Goal: Task Accomplishment & Management: Manage account settings

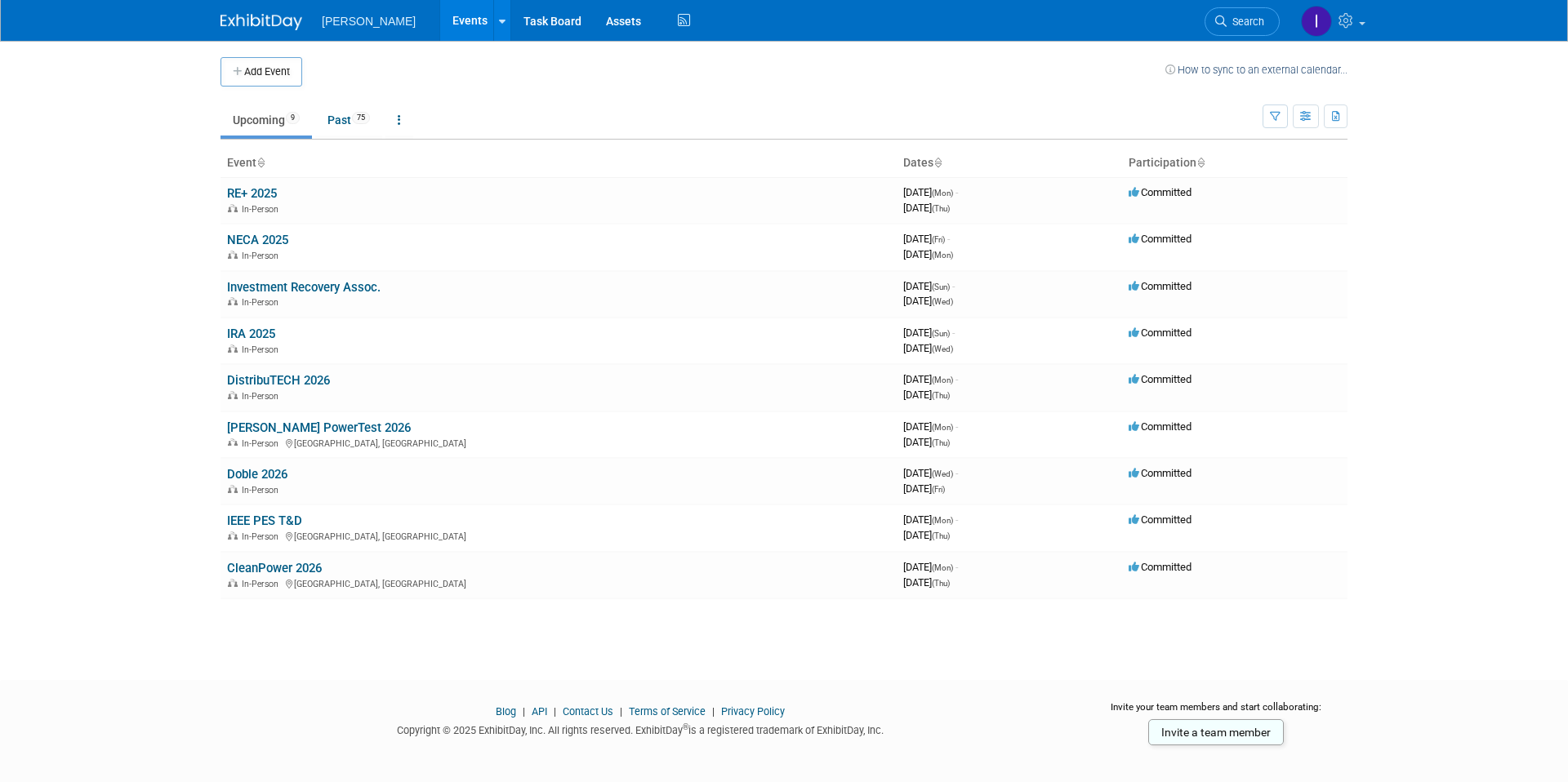
click at [261, 472] on link "Doble 2026" at bounding box center [257, 474] width 60 height 15
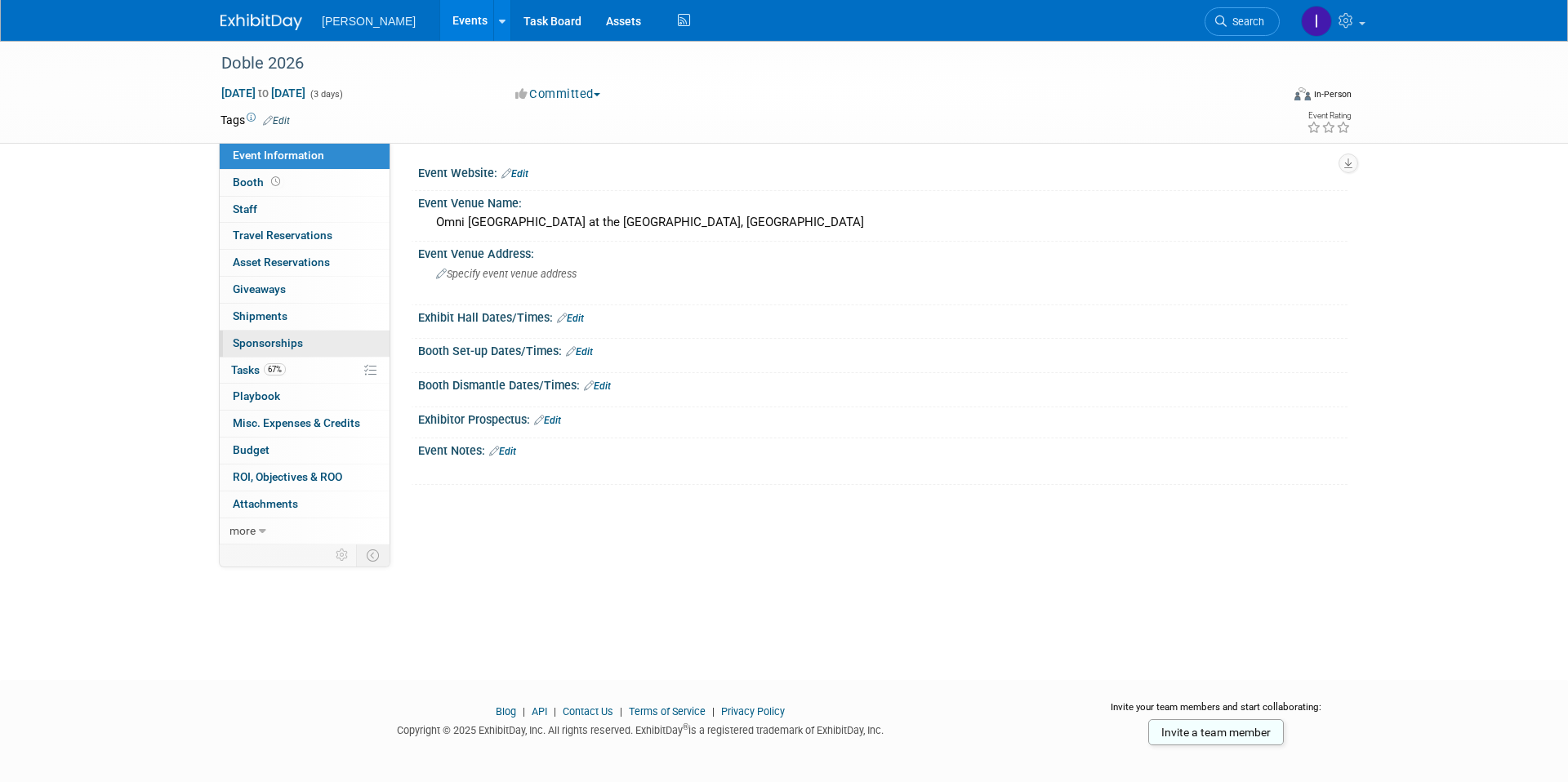
drag, startPoint x: 256, startPoint y: 361, endPoint x: 338, endPoint y: 344, distance: 83.7
click at [257, 361] on link "67% Tasks 67%" at bounding box center [304, 371] width 170 height 26
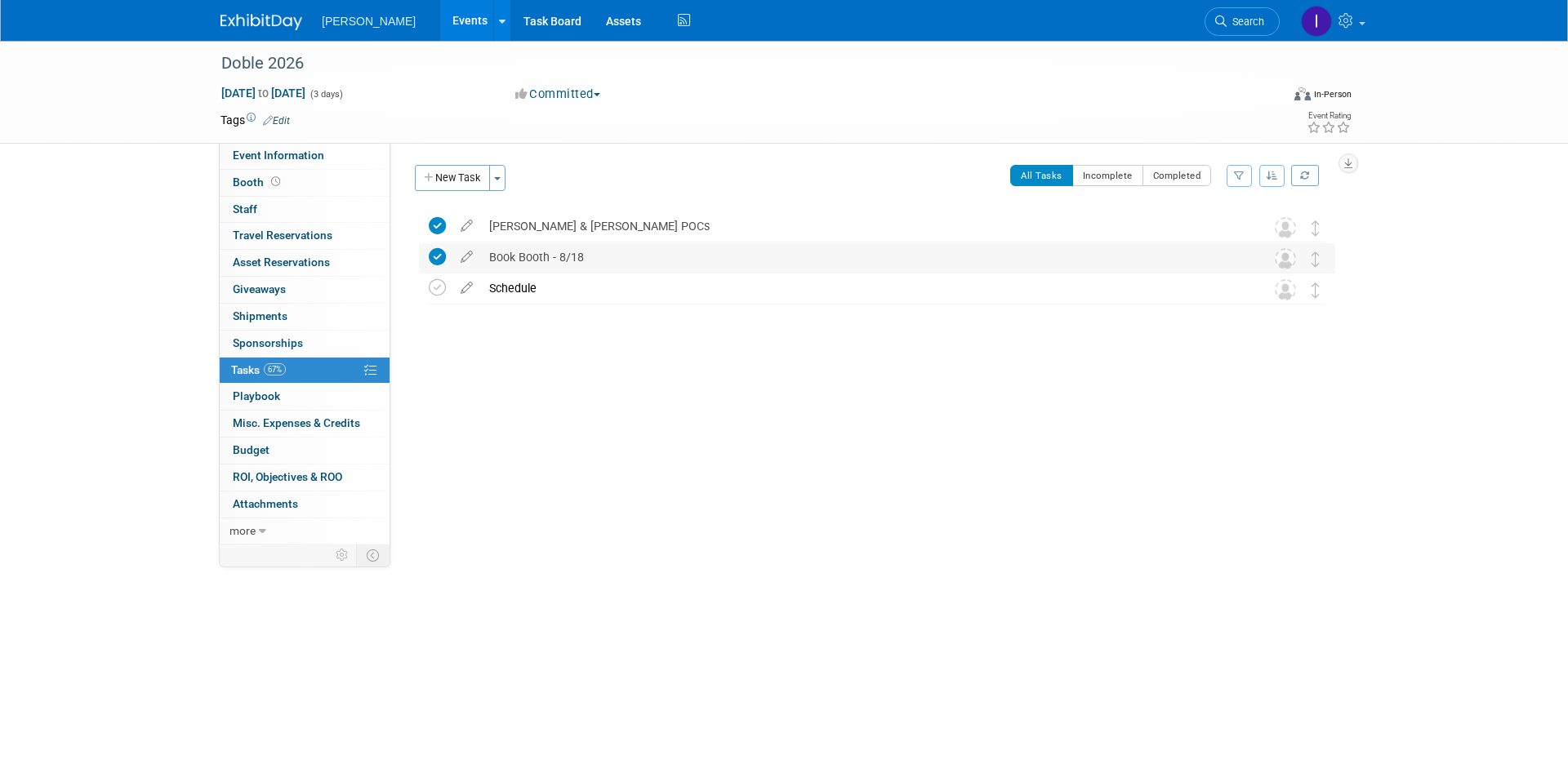
click at [575, 257] on div "Book Booth - 8/18" at bounding box center [861, 257] width 762 height 27
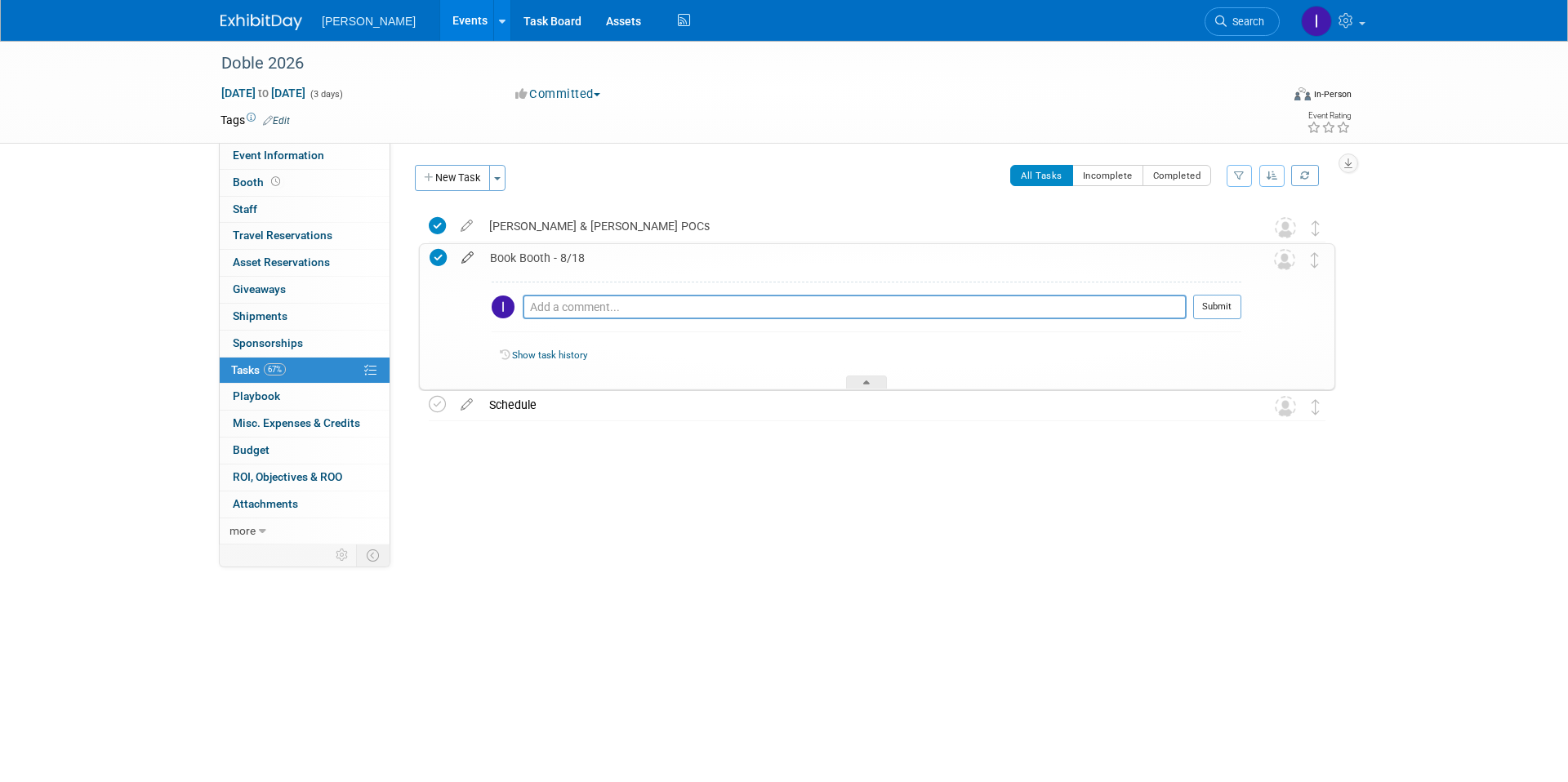
click at [460, 256] on icon at bounding box center [467, 254] width 28 height 20
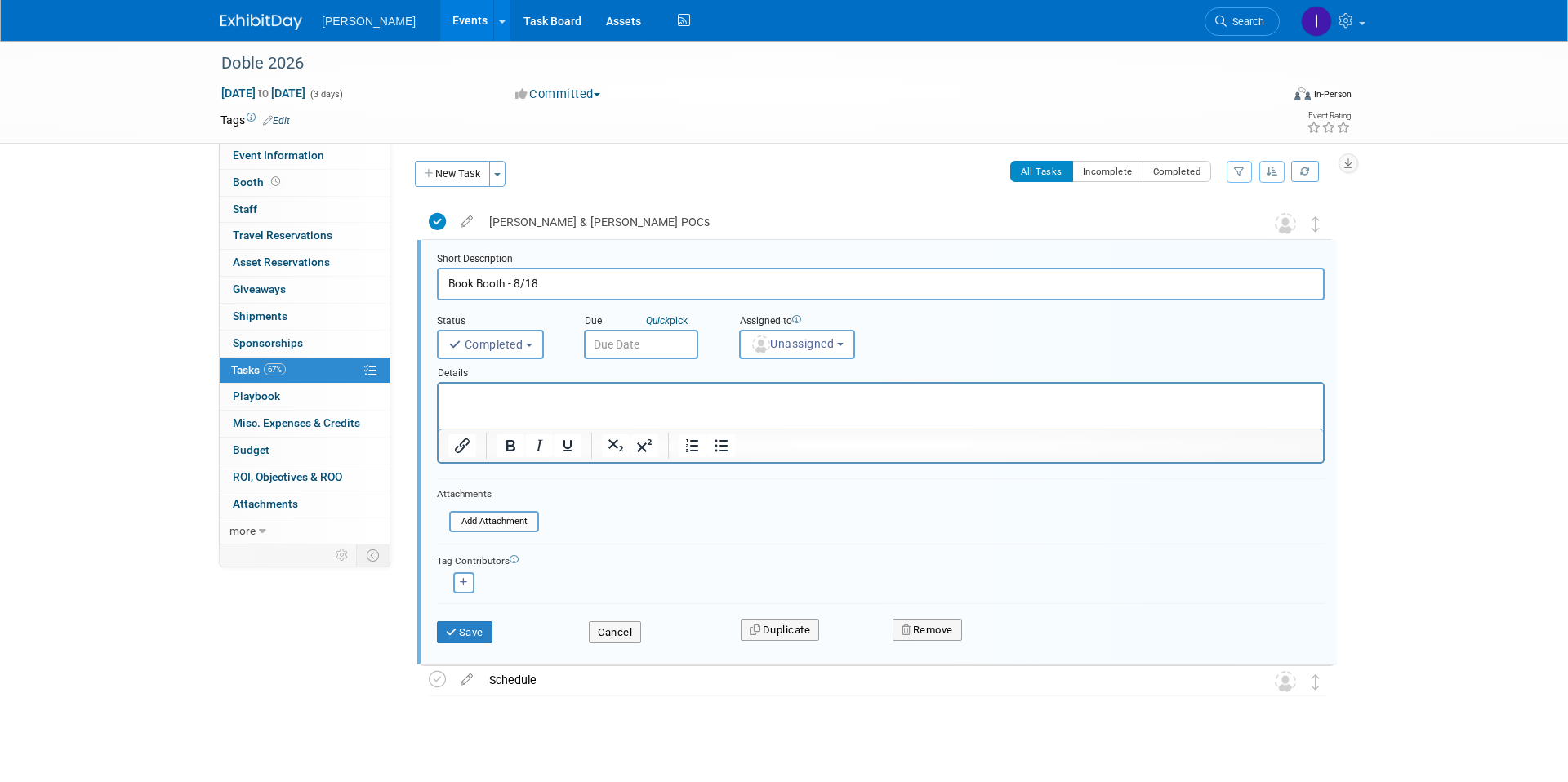
scroll to position [5, 0]
type input "Book Booth - 8/22"
click at [467, 651] on div "Save Cancel Duplicate Remove" at bounding box center [881, 631] width 888 height 58
drag, startPoint x: 489, startPoint y: 634, endPoint x: 485, endPoint y: 598, distance: 36.2
click at [486, 631] on button "Save" at bounding box center [464, 632] width 56 height 22
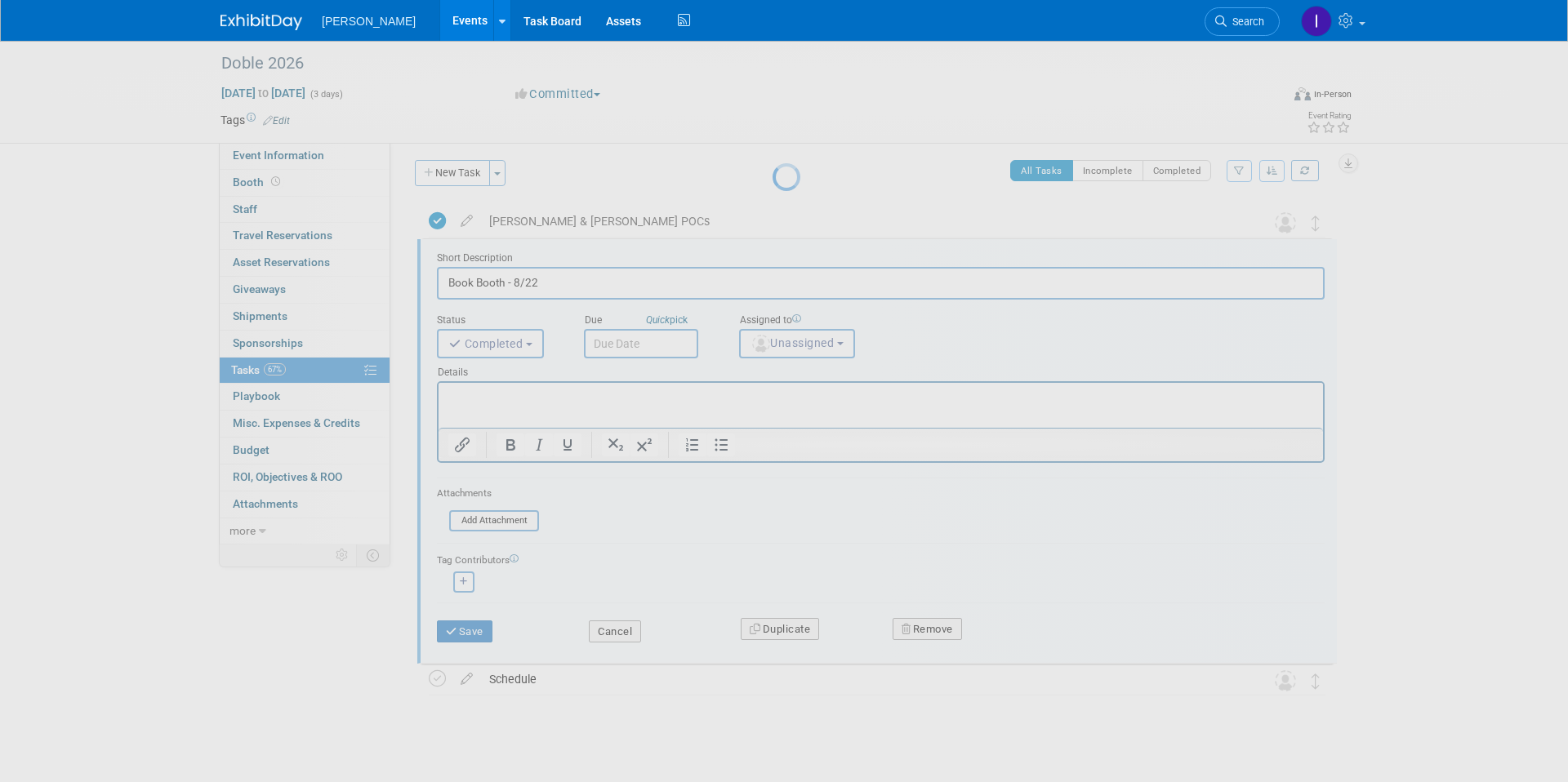
scroll to position [0, 0]
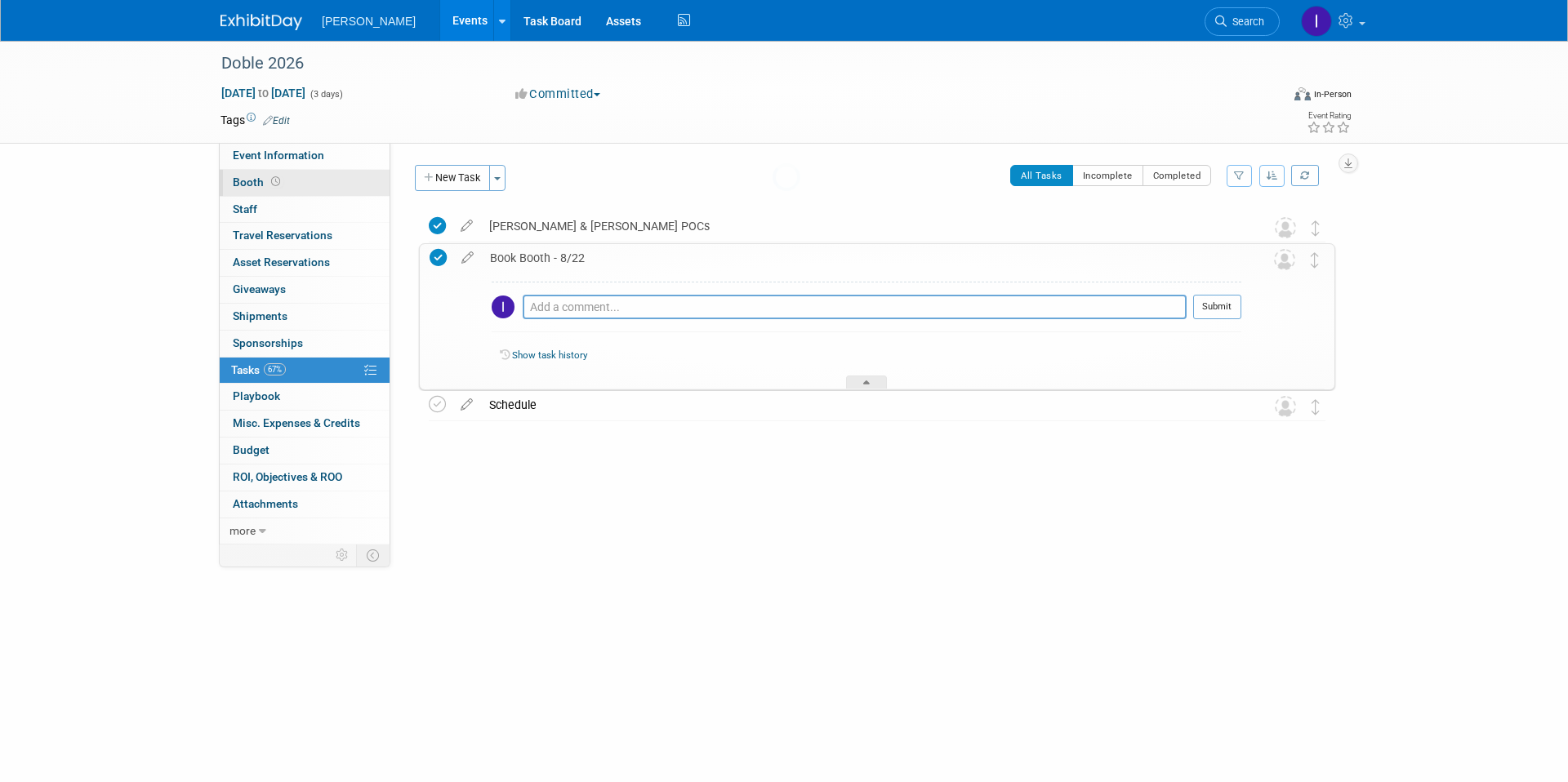
click at [264, 181] on span "Booth" at bounding box center [258, 181] width 51 height 13
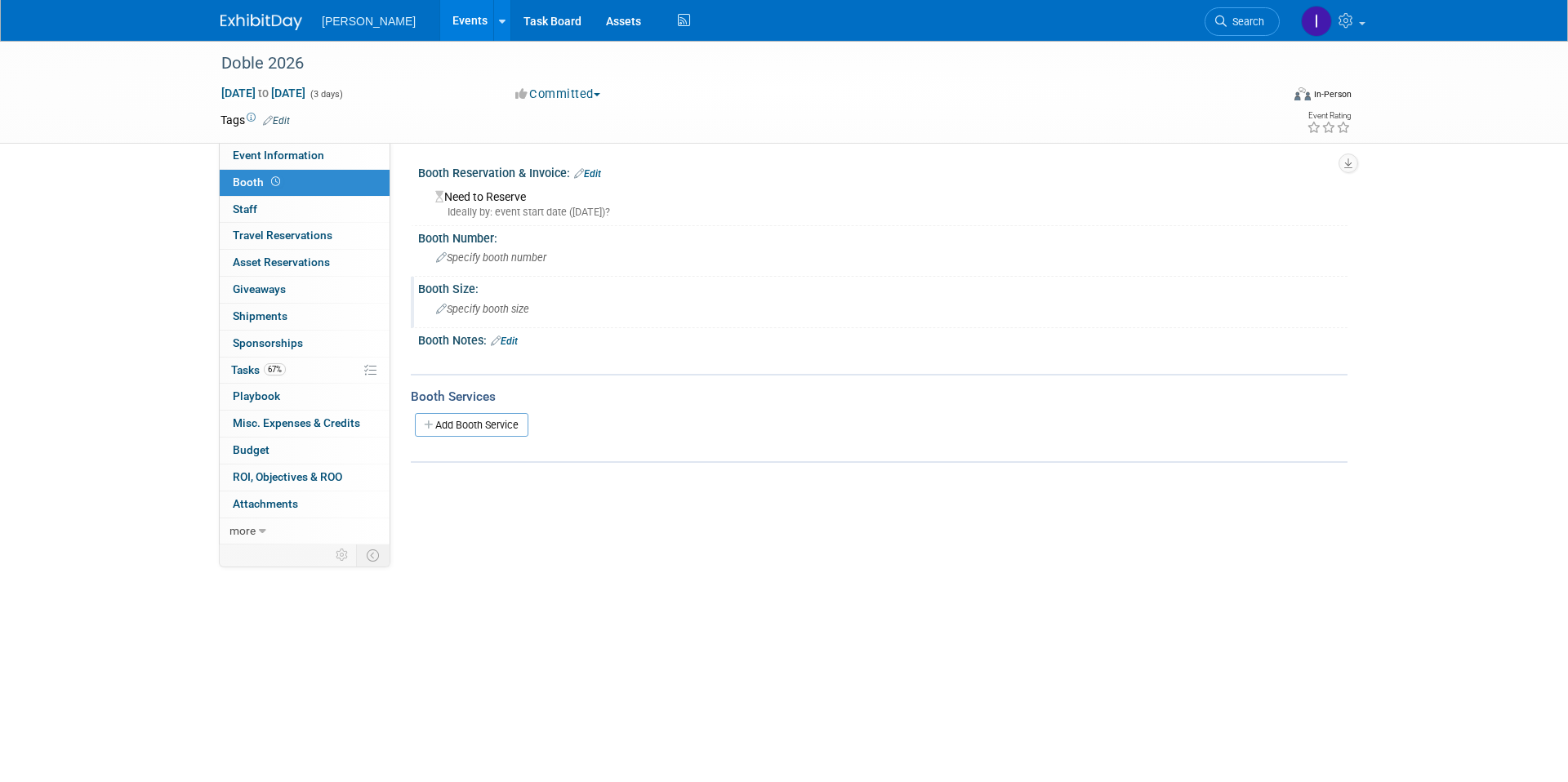
click at [490, 311] on span "Specify booth size" at bounding box center [482, 309] width 93 height 13
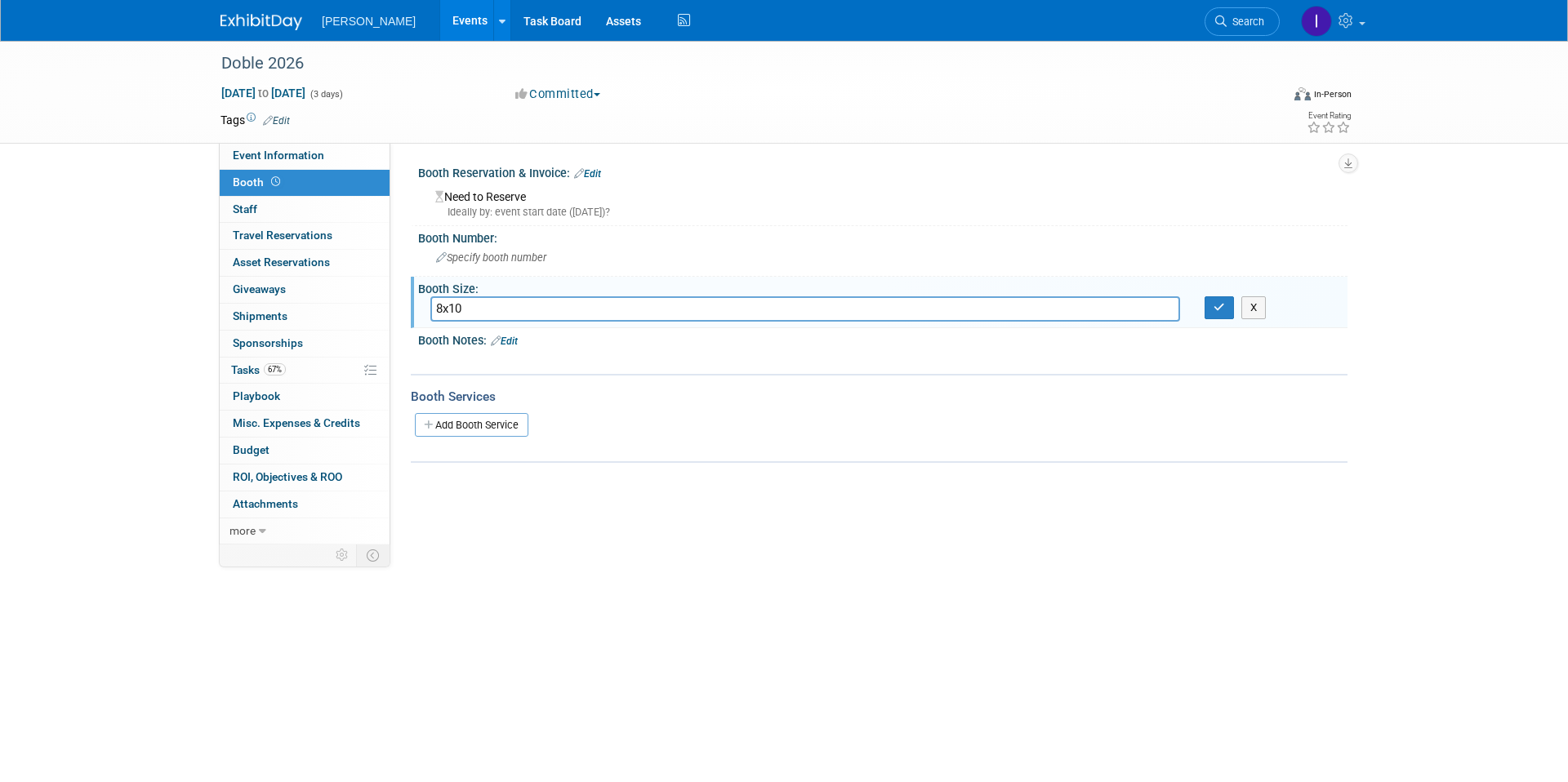
type input "8x10"
click at [1210, 301] on button "button" at bounding box center [1220, 307] width 29 height 22
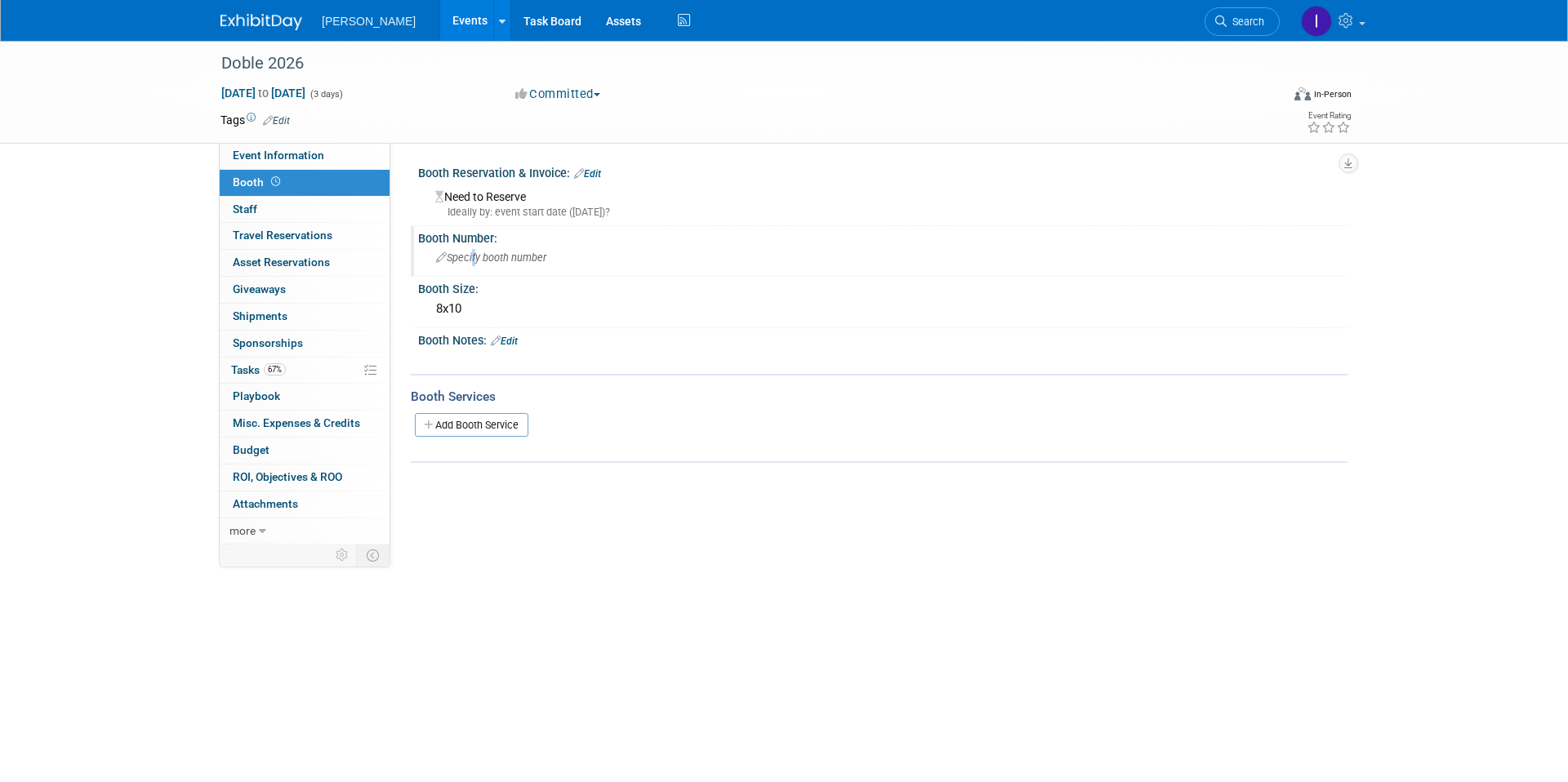
click at [473, 252] on div "Specify booth number" at bounding box center [882, 257] width 905 height 25
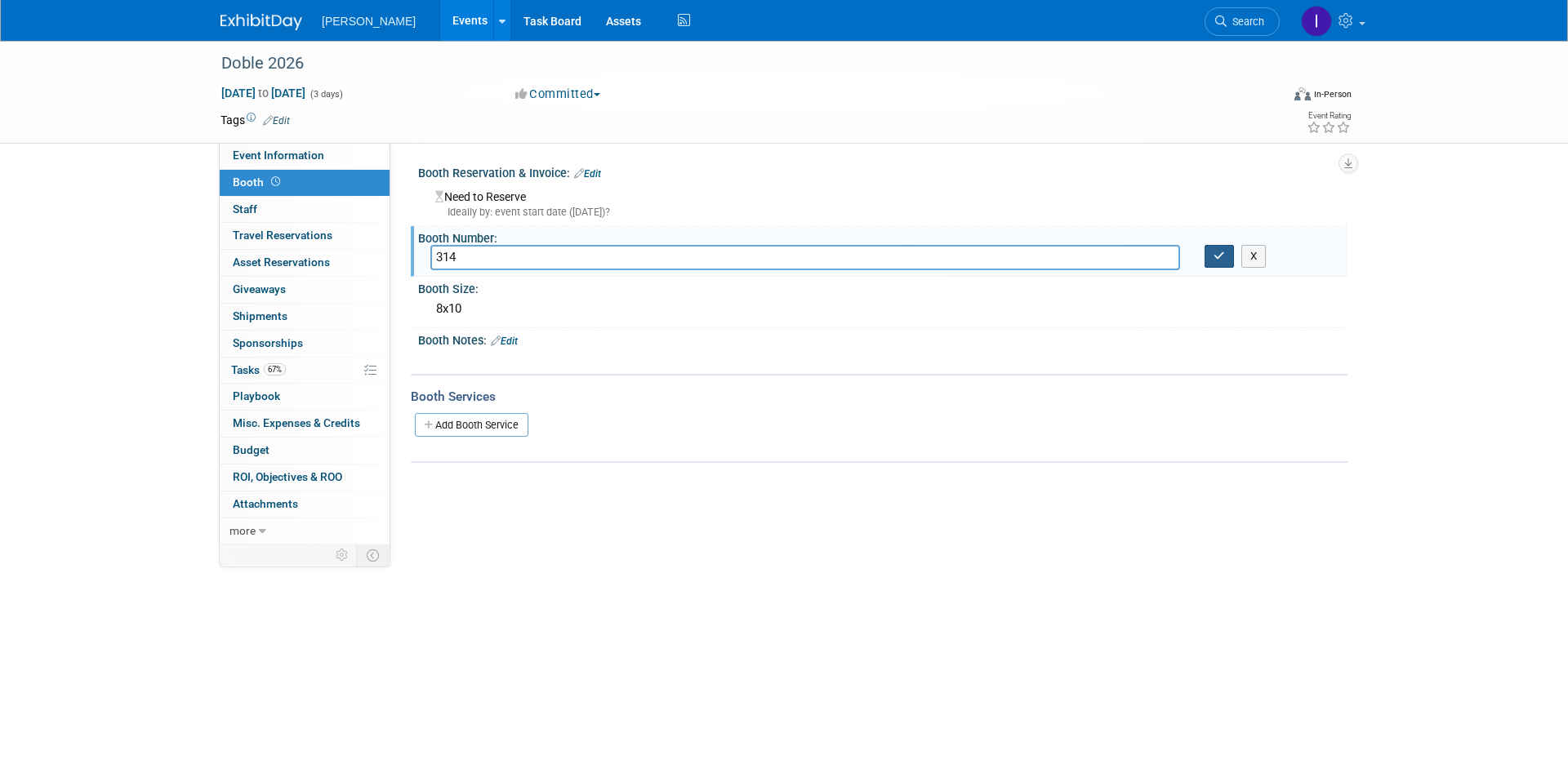
type input "314"
click at [1231, 256] on button "button" at bounding box center [1220, 255] width 29 height 22
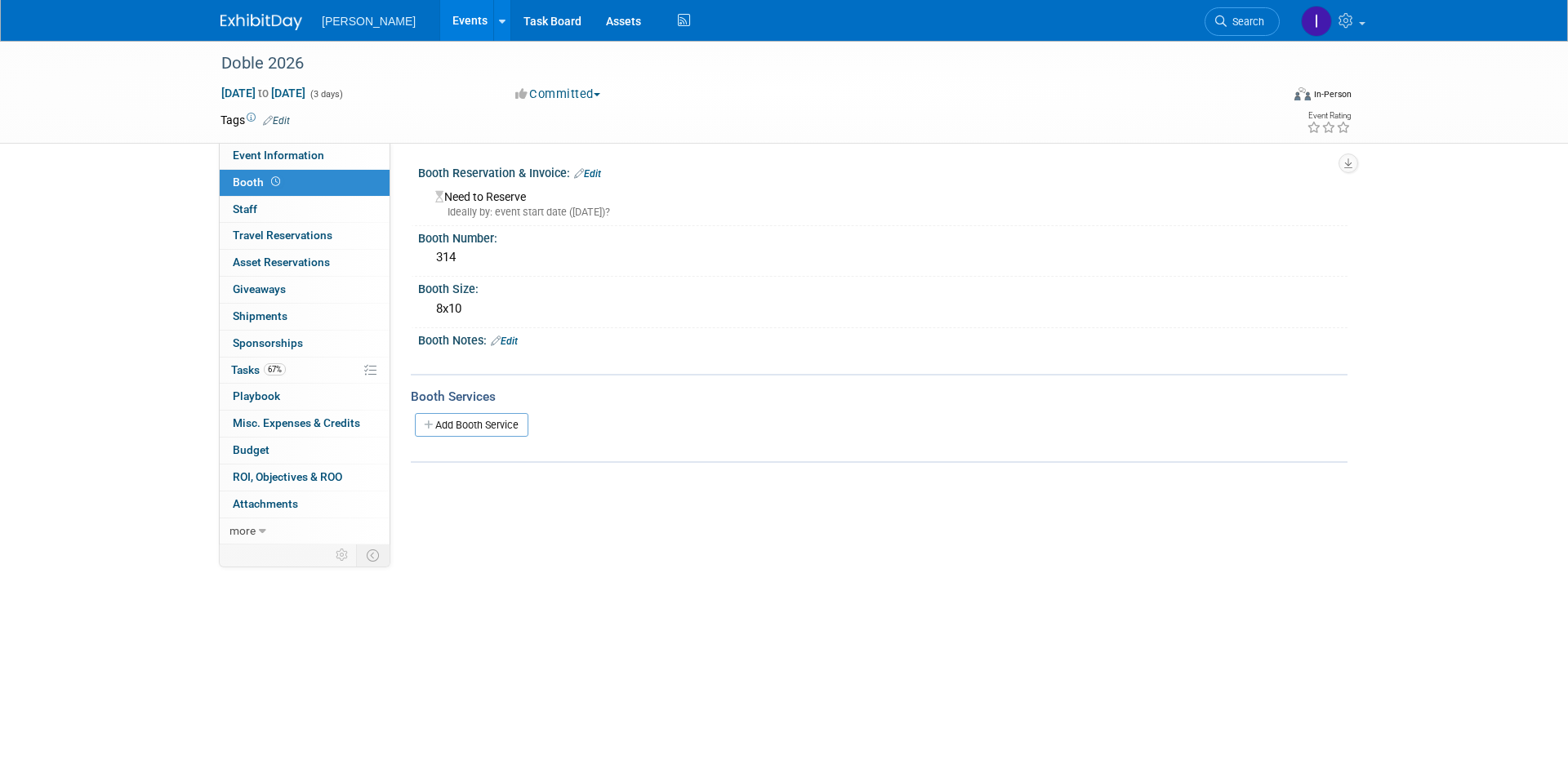
click at [532, 210] on div "Ideally by: event start date (Wed. Mar 11, 2026)?" at bounding box center [884, 212] width 900 height 15
drag, startPoint x: 588, startPoint y: 172, endPoint x: 593, endPoint y: 195, distance: 23.5
click at [588, 172] on link "Edit" at bounding box center [588, 175] width 27 height 12
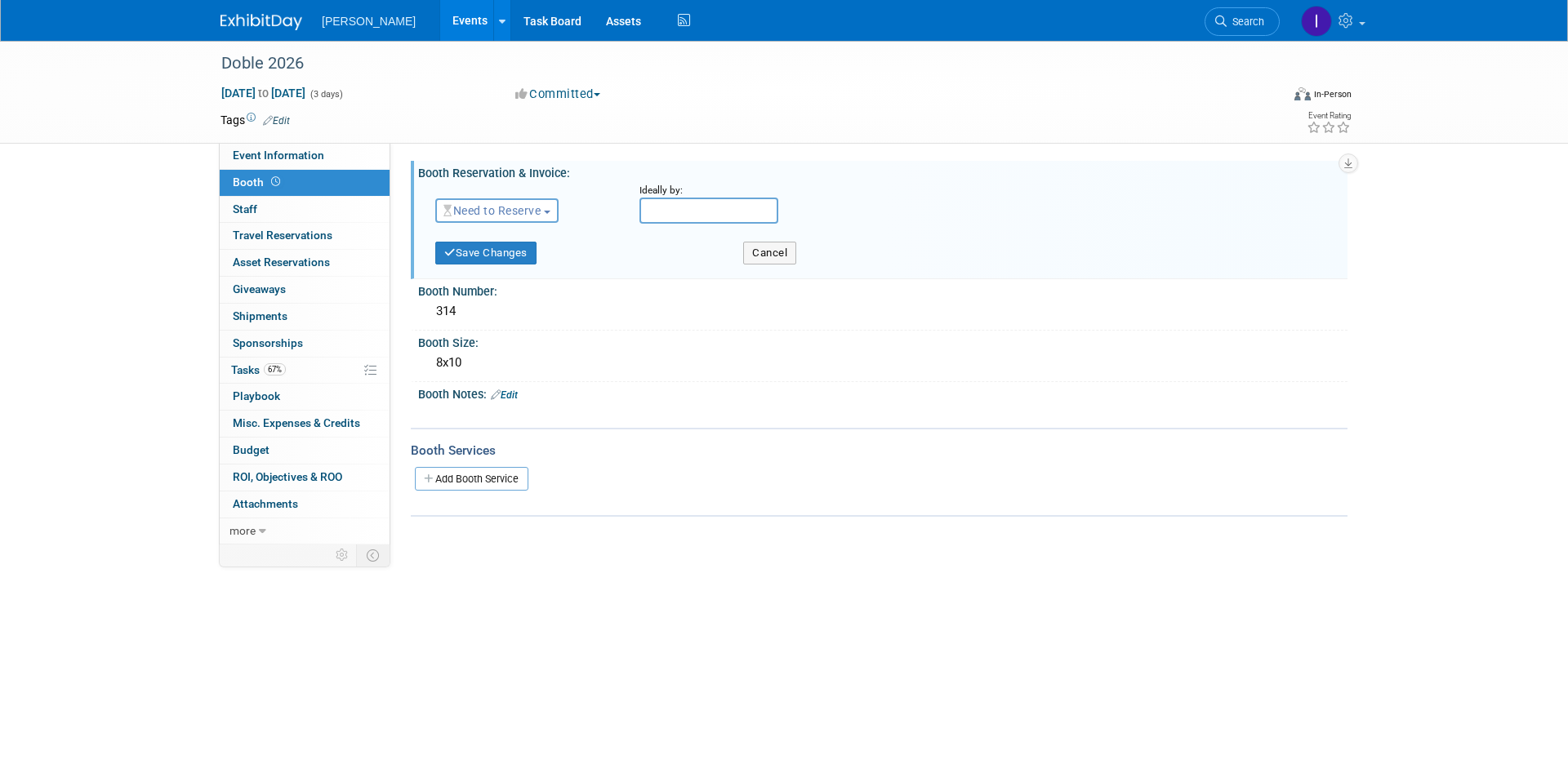
click at [541, 209] on span "Need to Reserve" at bounding box center [492, 210] width 98 height 13
drag, startPoint x: 536, startPoint y: 262, endPoint x: 560, endPoint y: 252, distance: 26.0
click at [537, 262] on link "Reserved" at bounding box center [523, 260] width 175 height 22
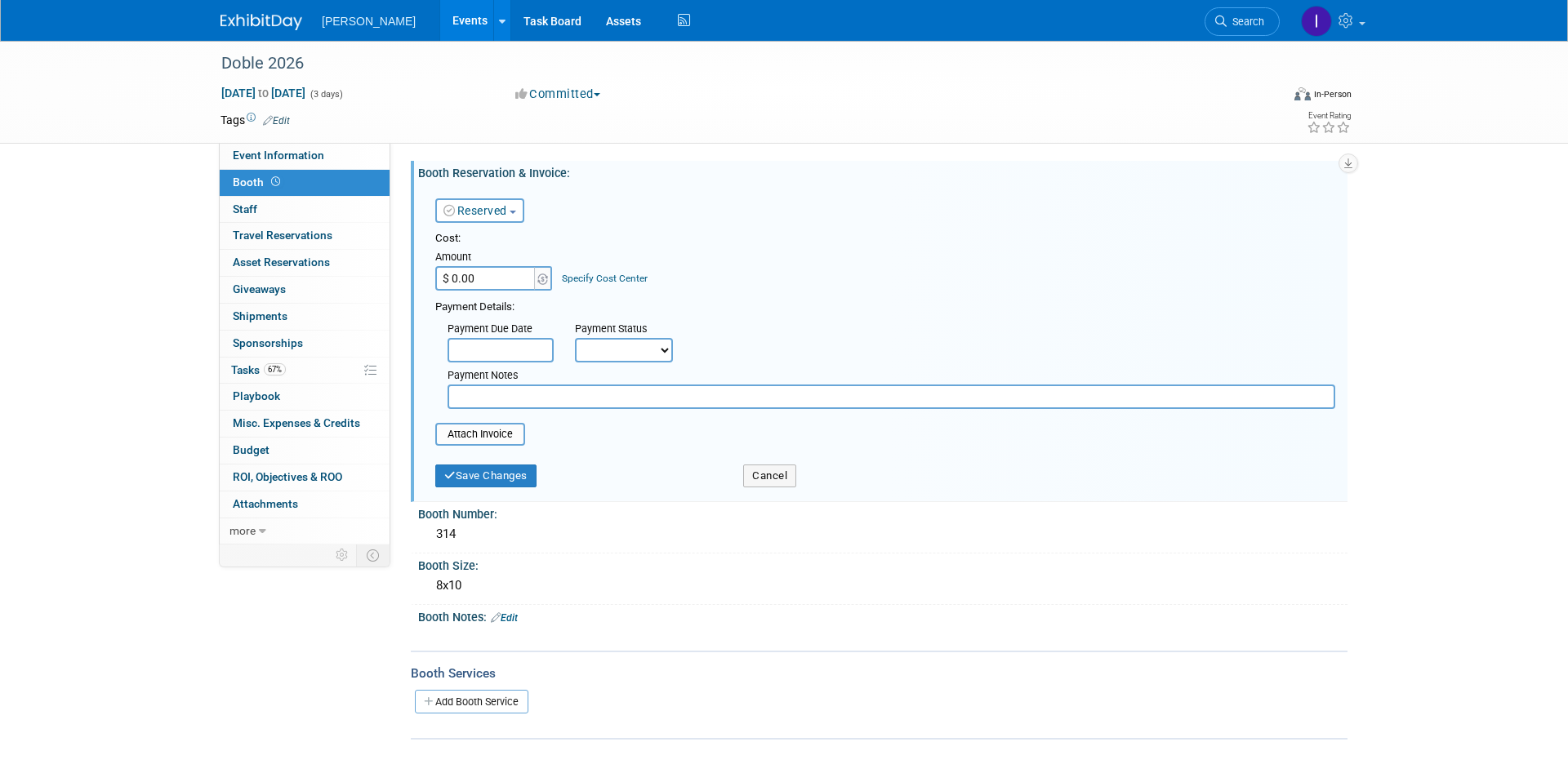
click at [500, 287] on input "$ 0.00" at bounding box center [486, 278] width 102 height 24
type input "$ 6,000.00"
click at [498, 468] on button "Save Changes" at bounding box center [486, 476] width 101 height 22
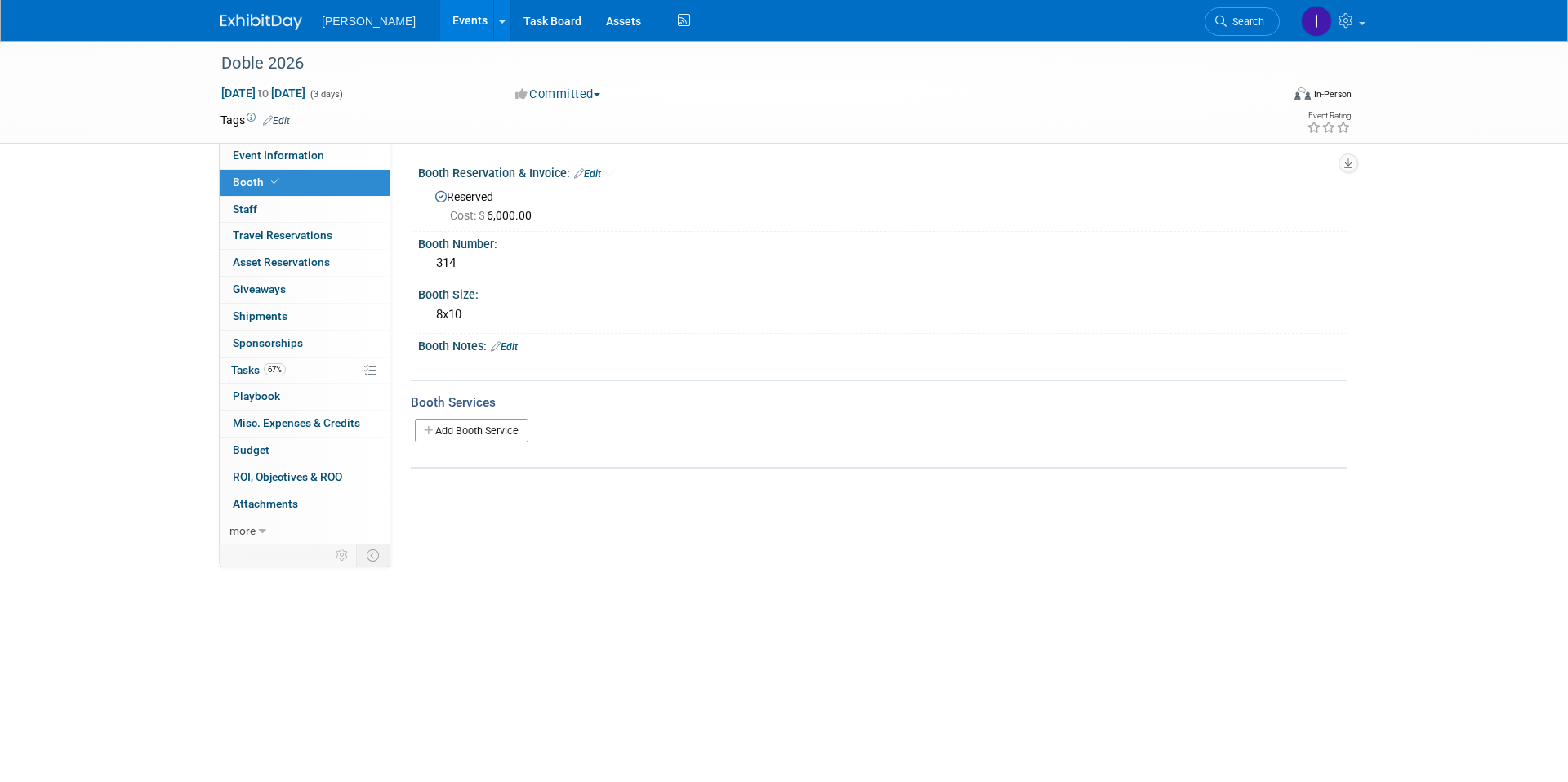
drag, startPoint x: 259, startPoint y: 371, endPoint x: 485, endPoint y: 364, distance: 226.1
click at [259, 371] on span "Tasks 67%" at bounding box center [258, 370] width 55 height 13
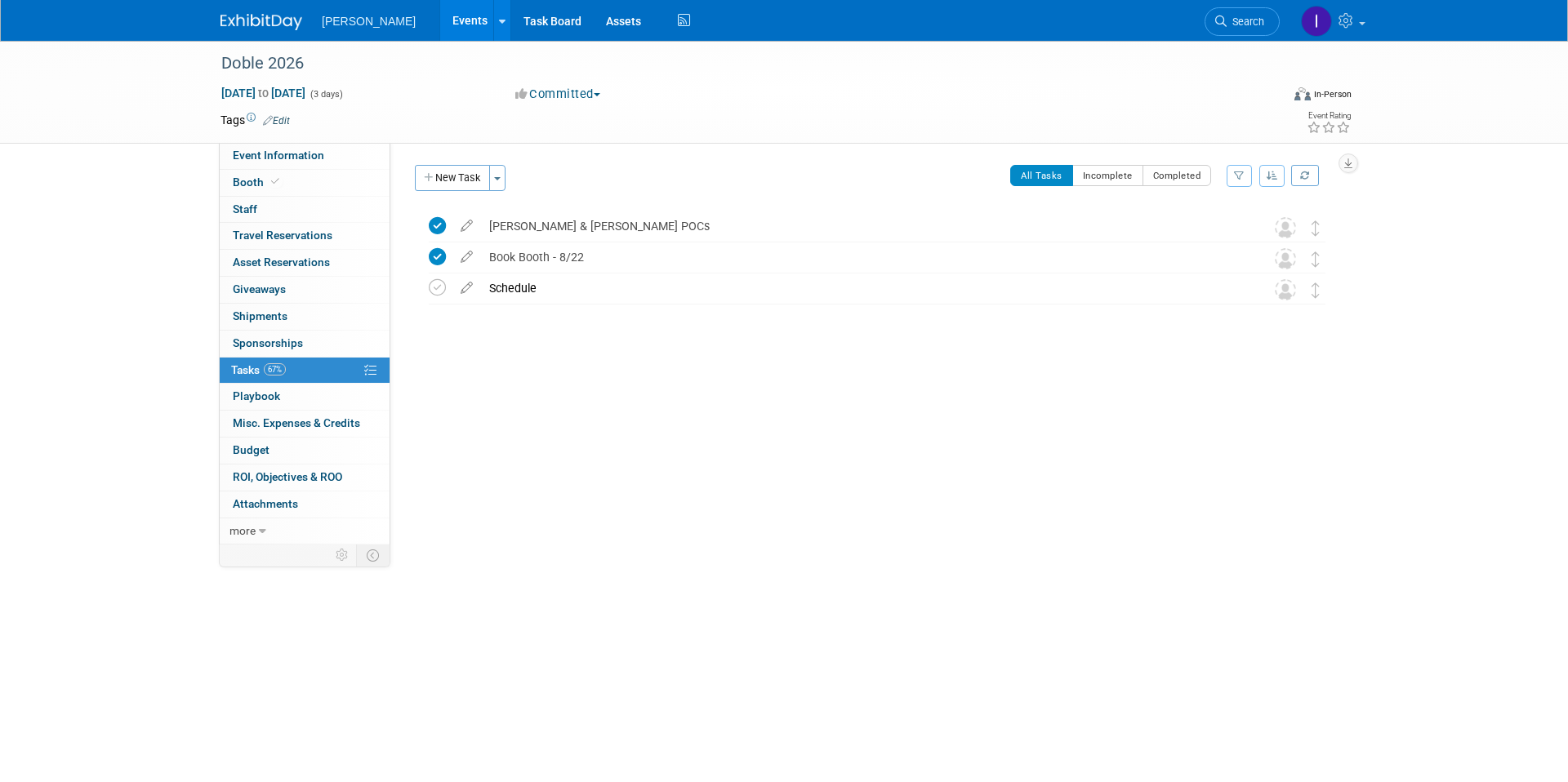
click at [446, 184] on button "New Task" at bounding box center [452, 177] width 75 height 26
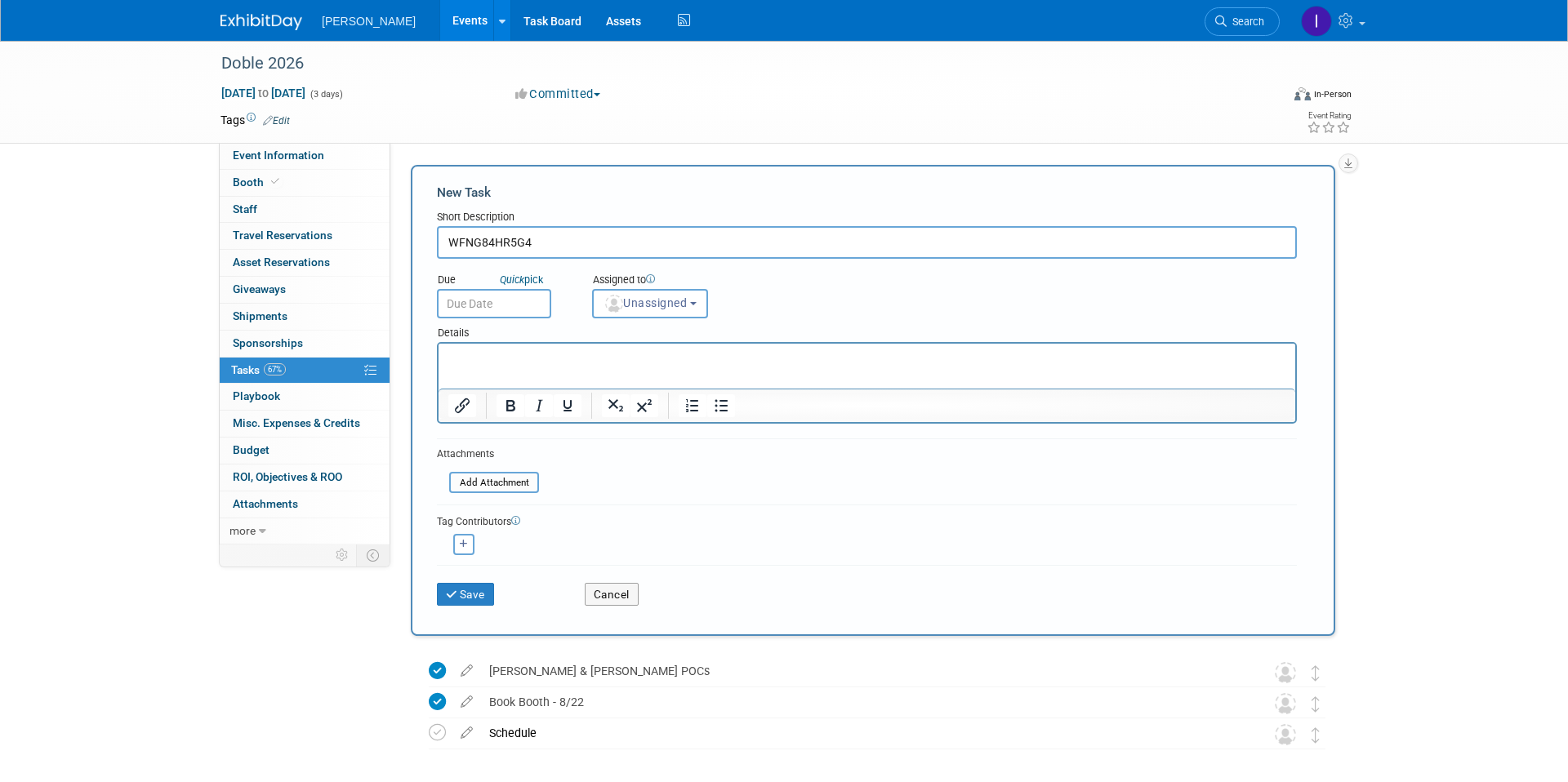
click at [446, 240] on input "WFNG84HR5G4" at bounding box center [867, 243] width 860 height 33
type input "Confirmation: WFNG84HR5G4"
click at [481, 585] on button "Save" at bounding box center [465, 594] width 58 height 22
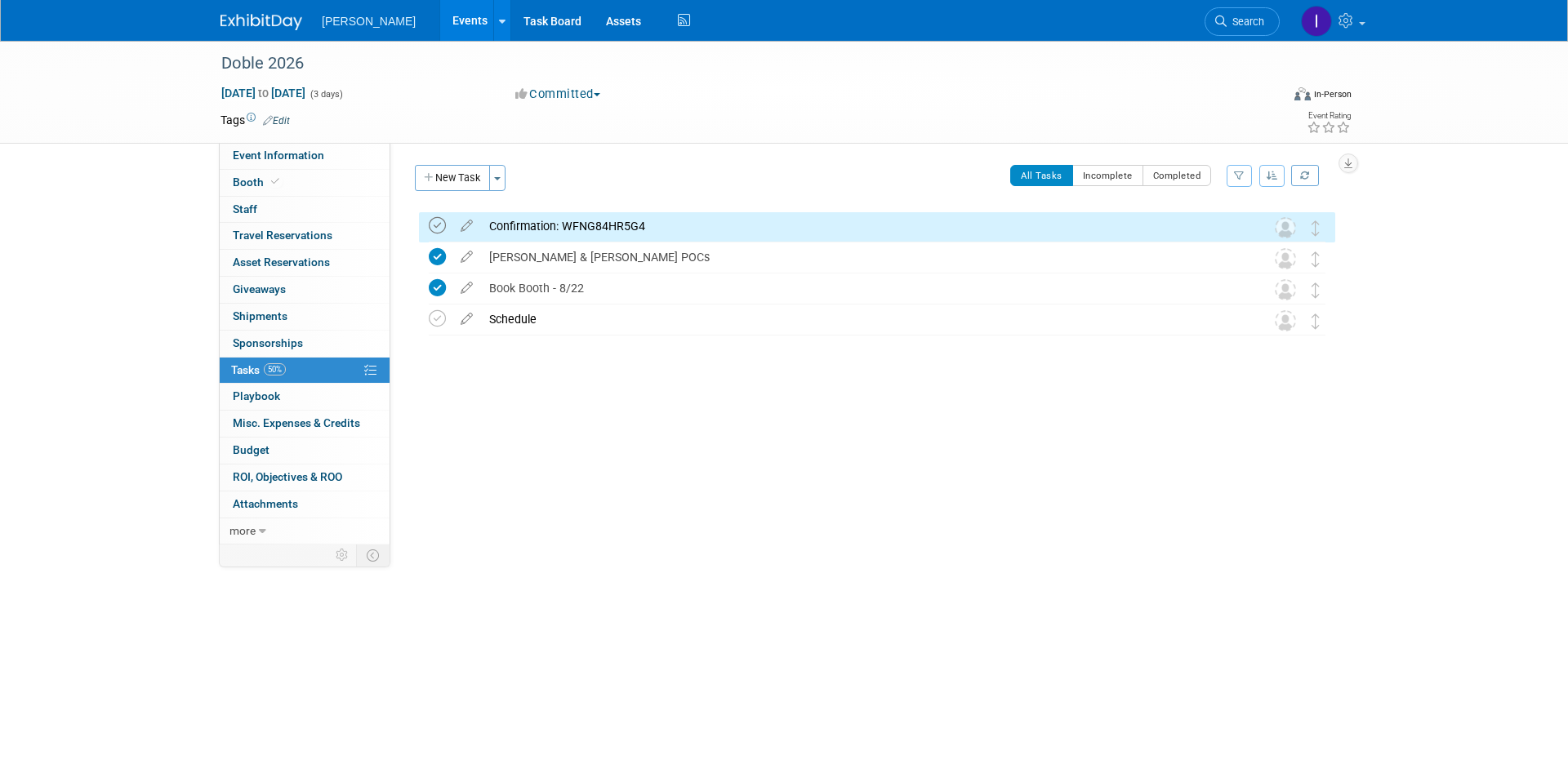
drag, startPoint x: 439, startPoint y: 224, endPoint x: 444, endPoint y: 232, distance: 9.4
click at [440, 224] on icon at bounding box center [438, 226] width 18 height 18
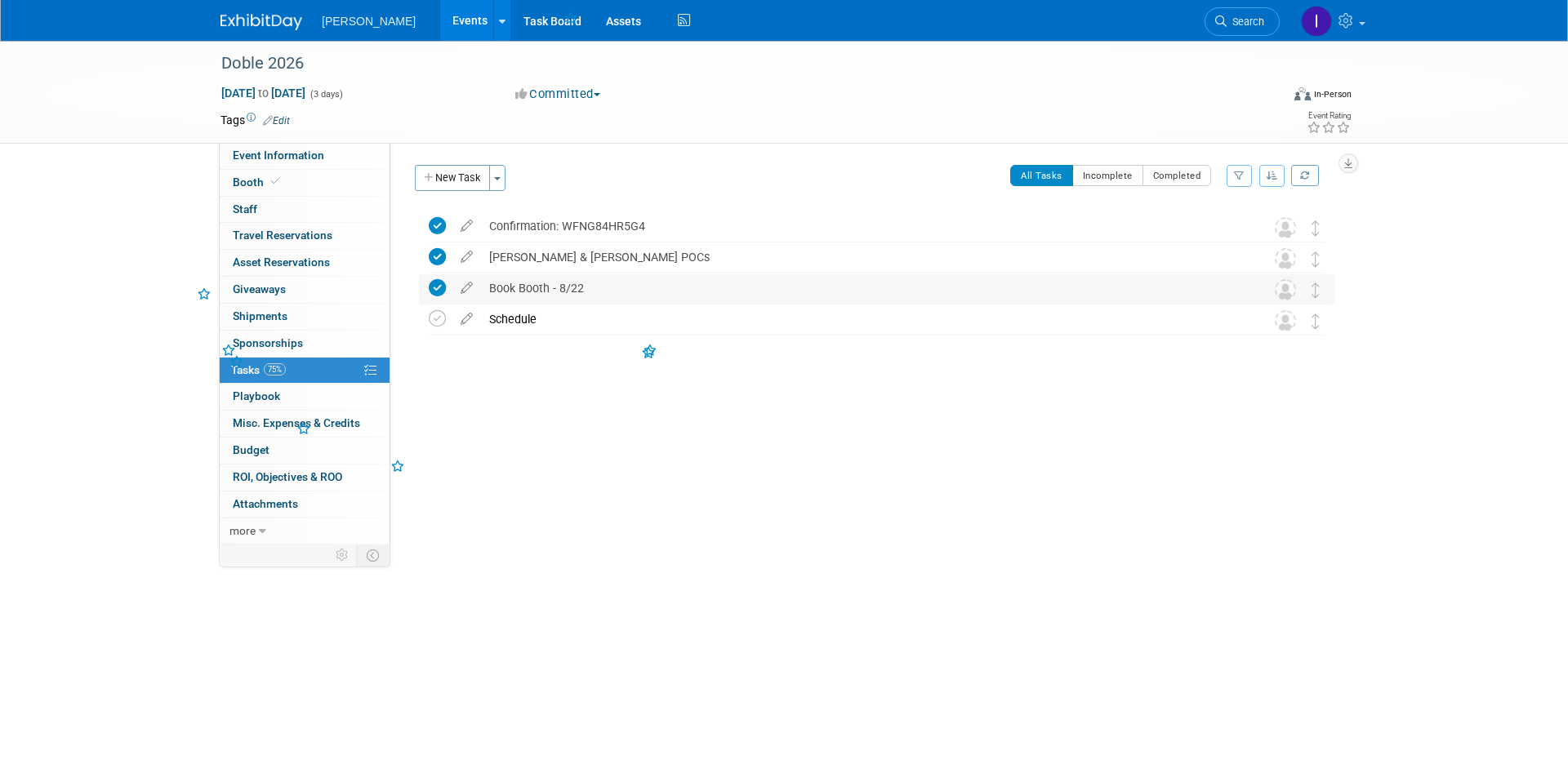
drag, startPoint x: 543, startPoint y: 301, endPoint x: 557, endPoint y: 304, distance: 14.3
click at [543, 301] on div "Book Booth - 8/22" at bounding box center [861, 288] width 762 height 27
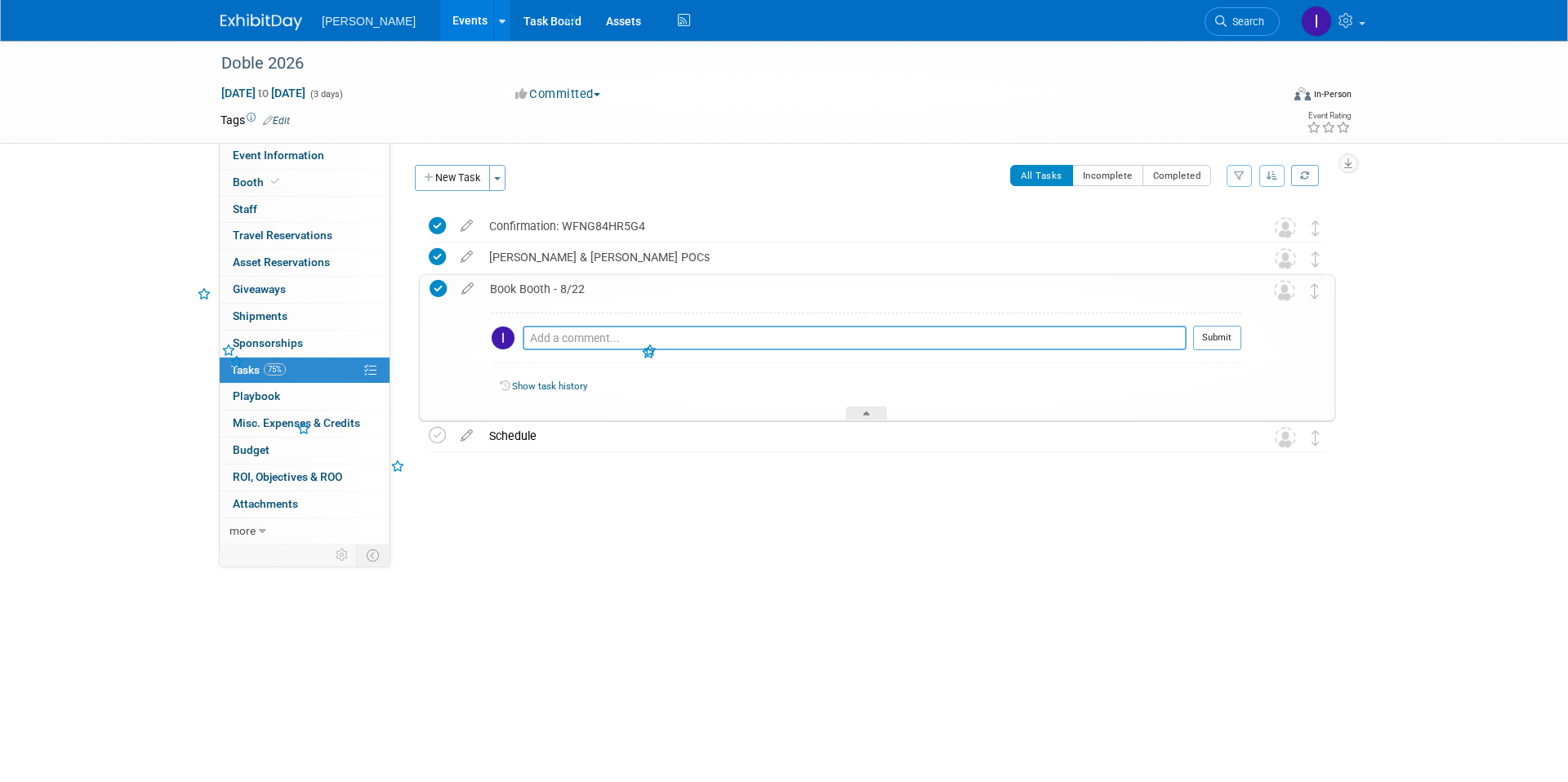
click at [583, 344] on textarea at bounding box center [854, 337] width 664 height 24
click at [549, 290] on div "Book Booth - 8/22" at bounding box center [861, 289] width 760 height 27
